Goal: Task Accomplishment & Management: Use online tool/utility

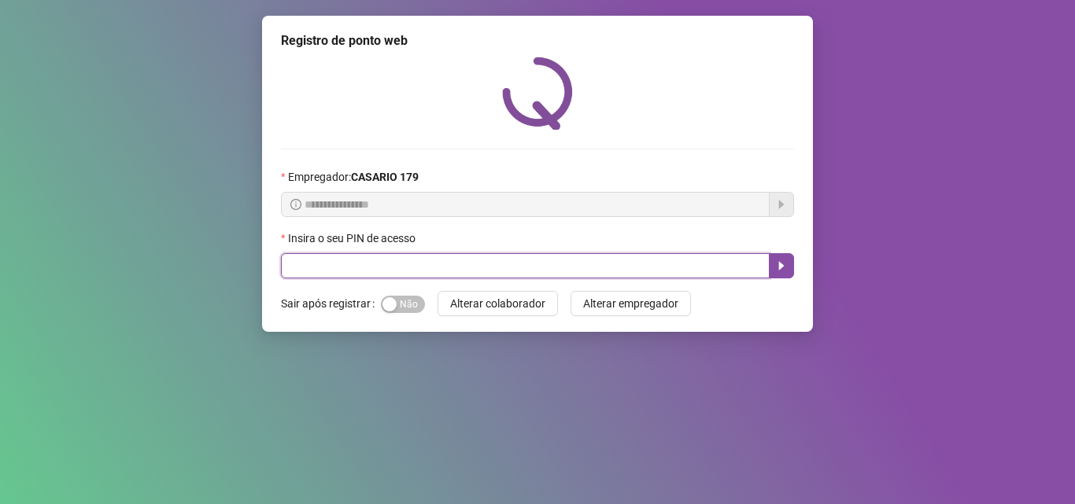
click at [341, 273] on input "text" at bounding box center [525, 265] width 489 height 25
type input "*****"
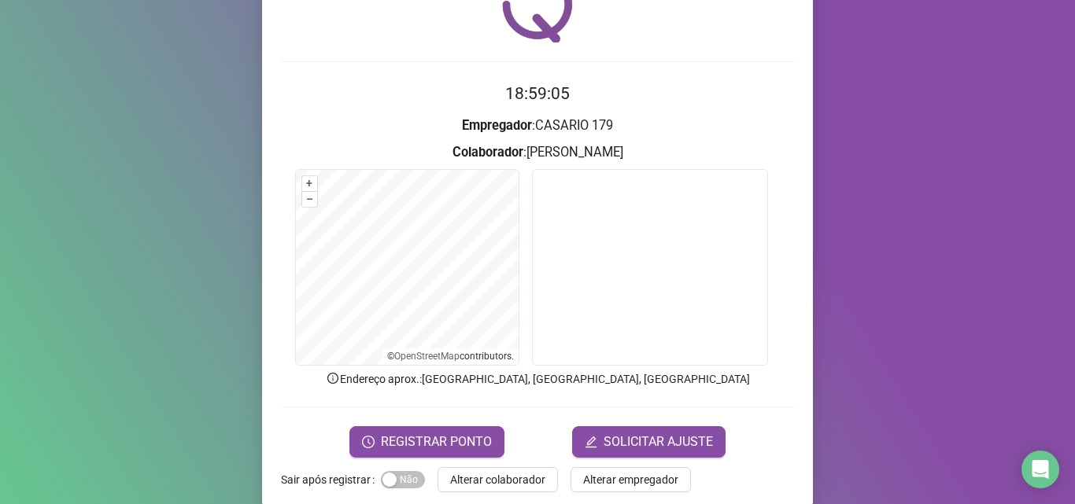
scroll to position [96, 0]
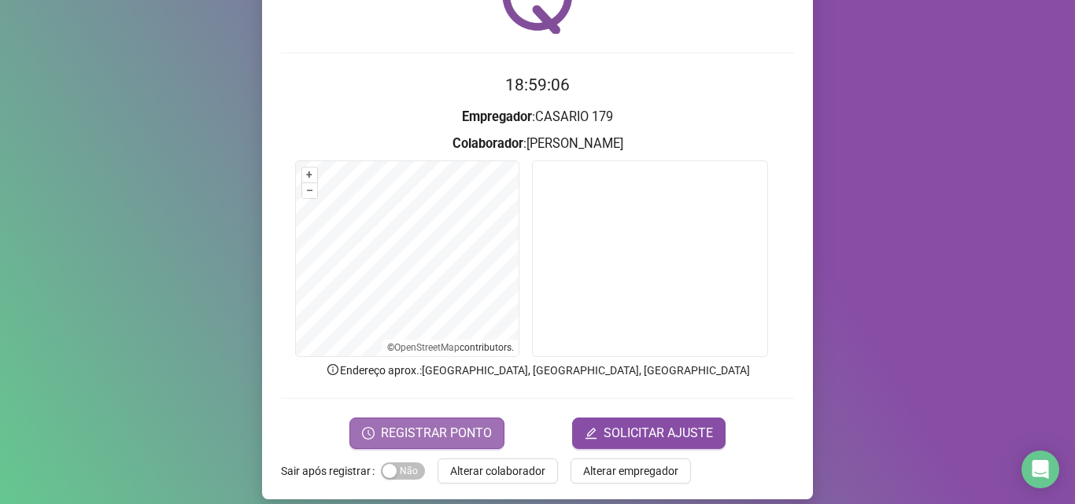
click at [459, 428] on span "REGISTRAR PONTO" at bounding box center [436, 433] width 111 height 19
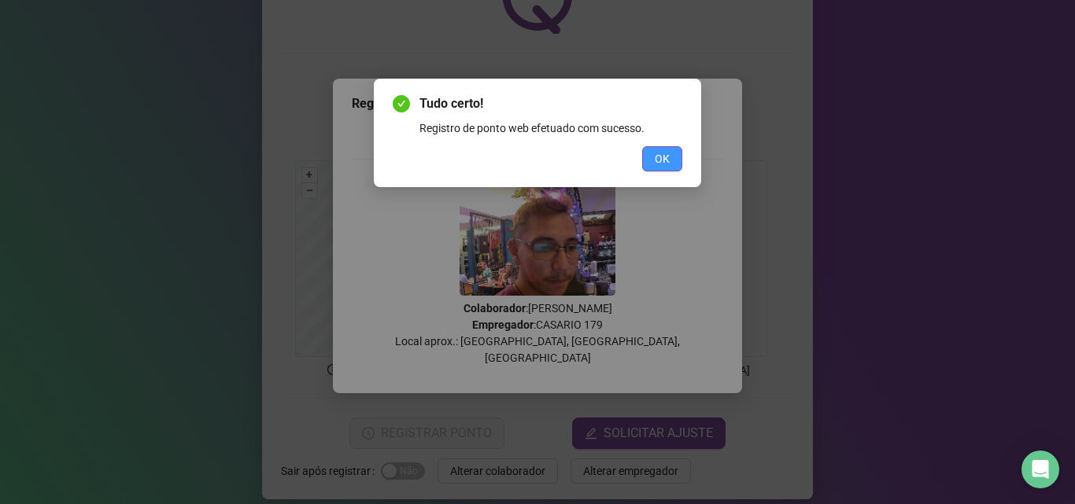
click at [667, 160] on span "OK" at bounding box center [662, 158] width 15 height 17
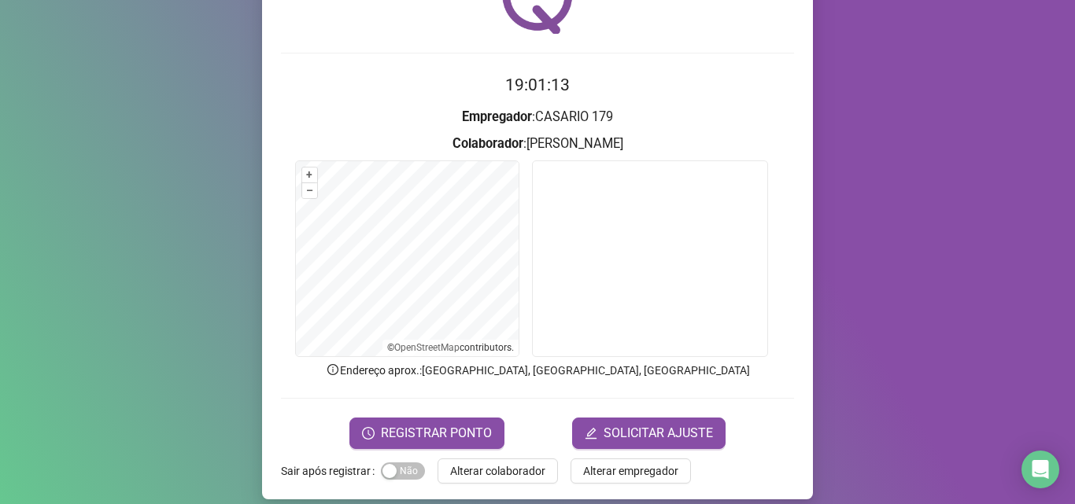
scroll to position [110, 0]
